Goal: Check status: Check status

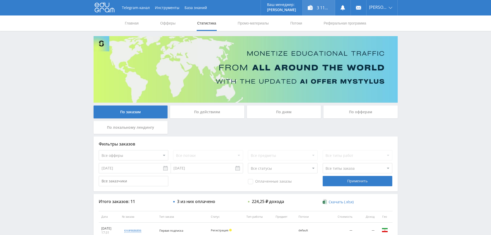
click at [310, 3] on div "3 117,25 ₽" at bounding box center [318, 7] width 32 height 15
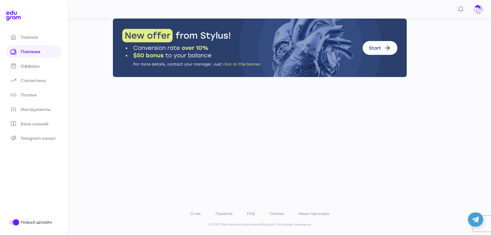
click at [21, 57] on link "Платежи" at bounding box center [33, 51] width 55 height 12
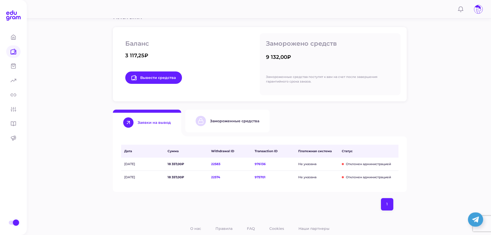
scroll to position [77, 0]
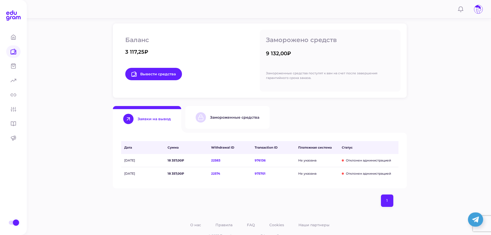
click at [232, 112] on button "Замороженные средства" at bounding box center [227, 117] width 84 height 23
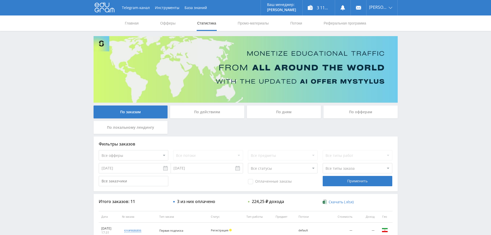
click at [453, 33] on div "Telegram-канал Инструменты База знаний Ваш менеджер: Valeria Valeria Online @va…" at bounding box center [245, 216] width 491 height 433
click at [450, 45] on div "Telegram-канал Инструменты База знаний Ваш менеджер: Valeria Valeria Online @va…" at bounding box center [245, 216] width 491 height 433
